Goal: Transaction & Acquisition: Purchase product/service

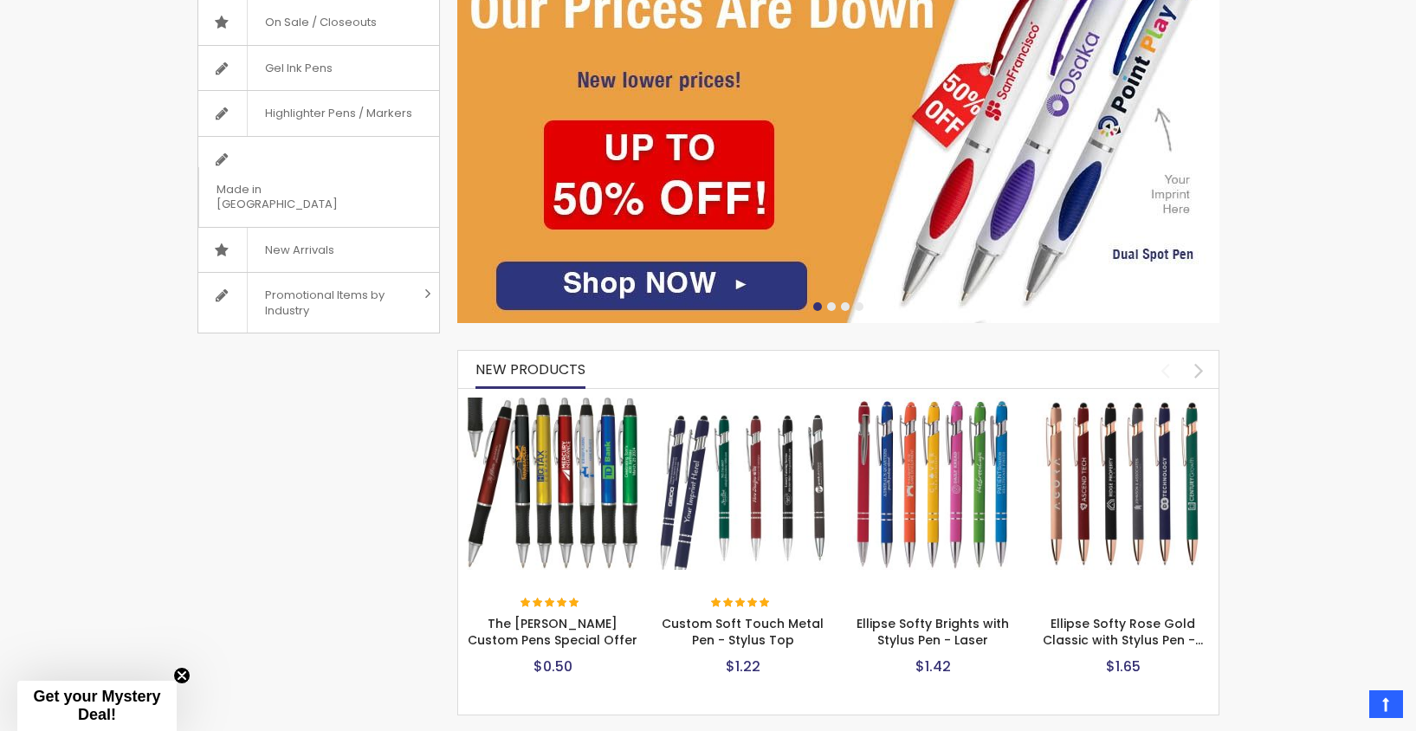
scroll to position [550, 0]
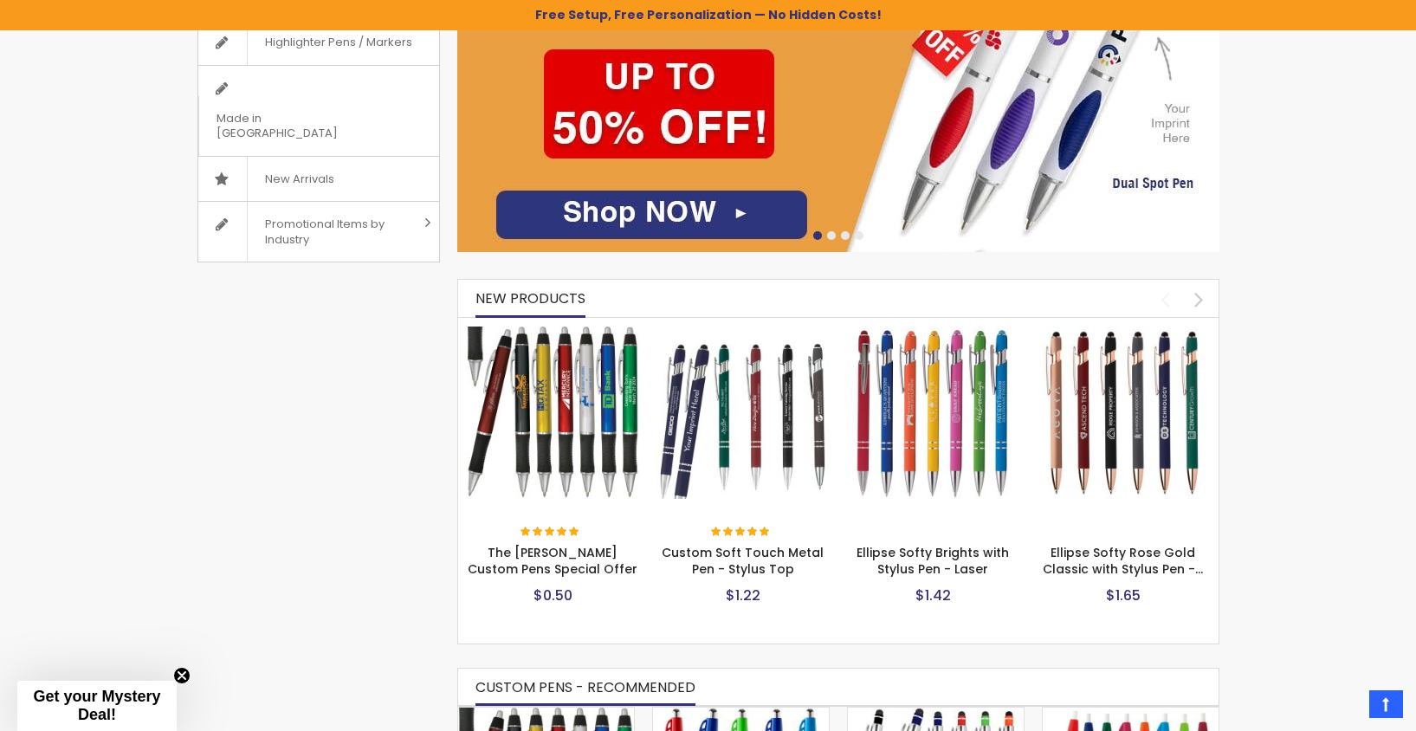
click at [549, 464] on img at bounding box center [553, 413] width 173 height 173
